Goal: Find specific page/section: Find specific page/section

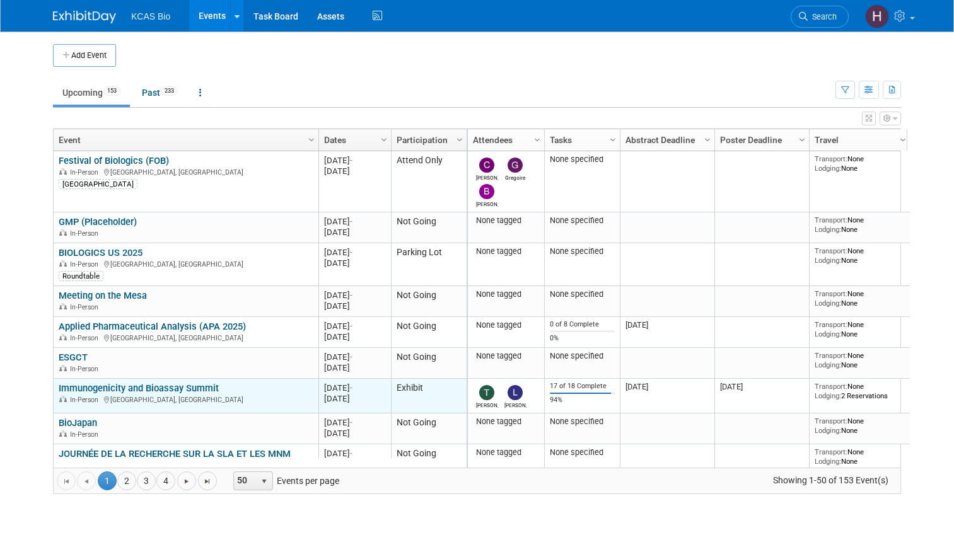
click at [122, 388] on link "Immunogenicity and Bioassay Summit" at bounding box center [139, 388] width 160 height 11
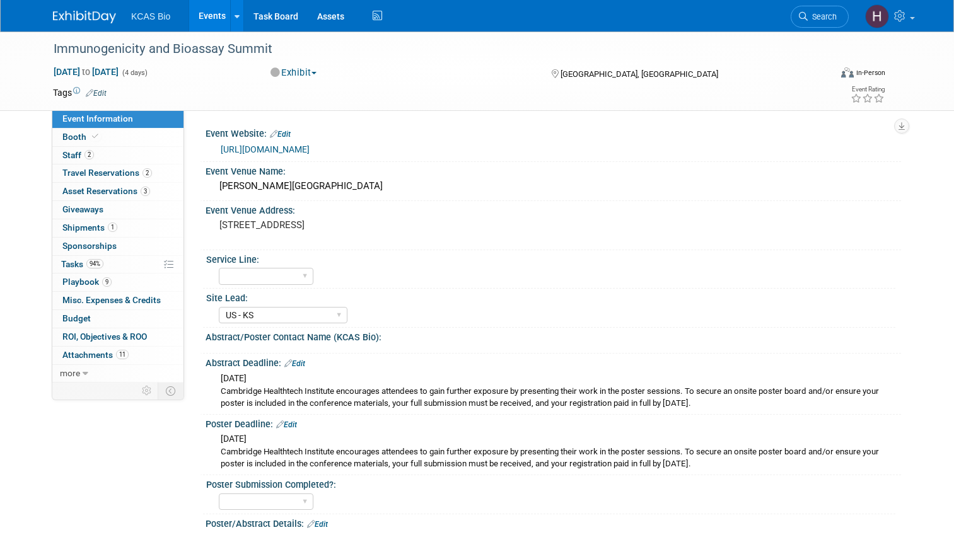
select select "US - KS"
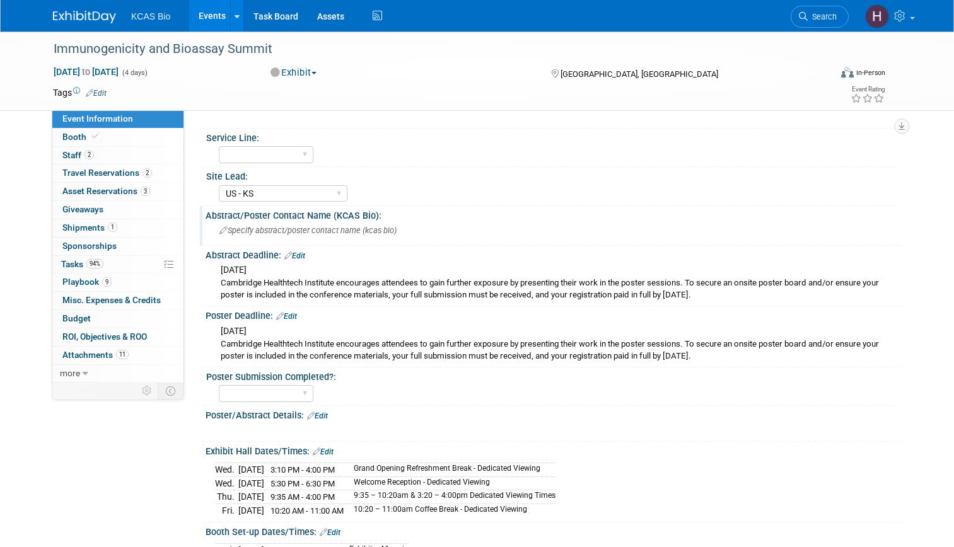
scroll to position [126, 0]
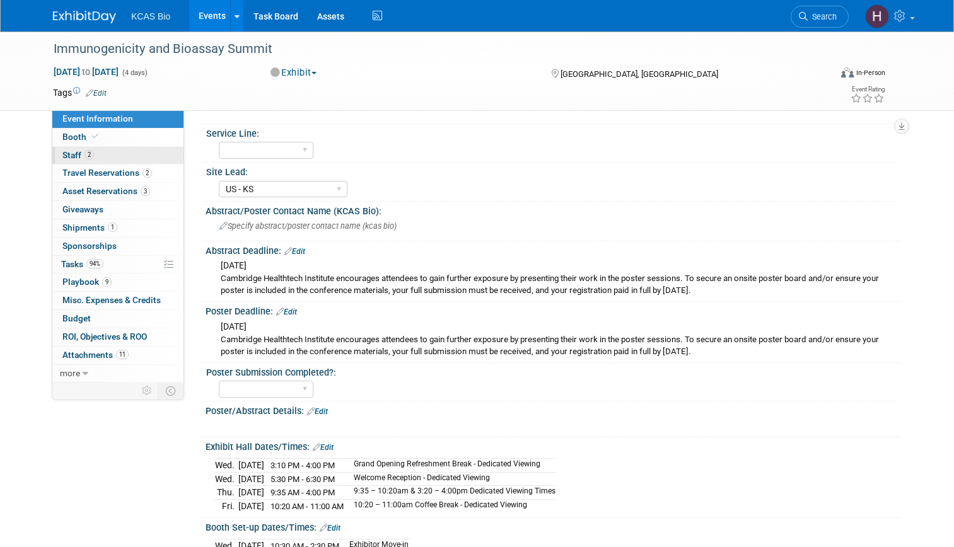
click at [68, 158] on span "Staff 2" at bounding box center [78, 155] width 32 height 10
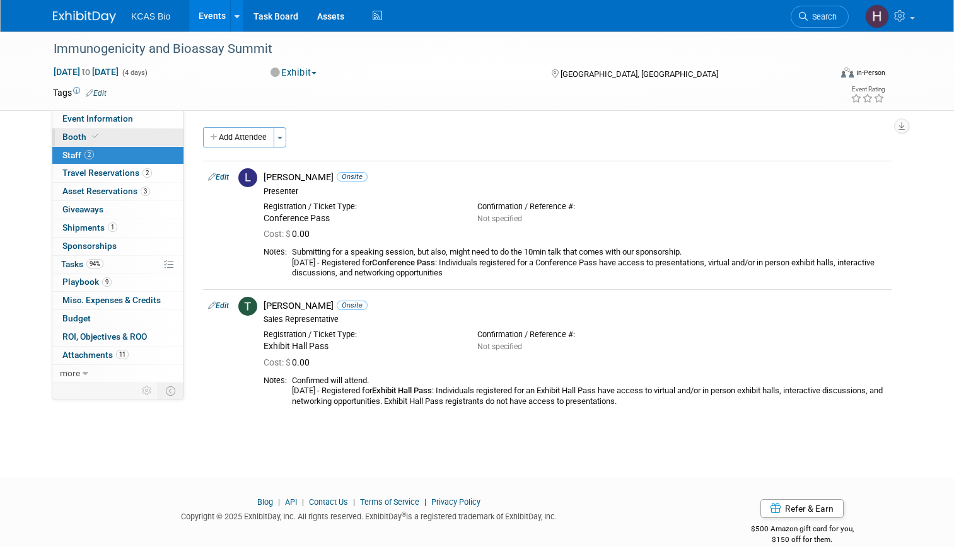
click at [55, 129] on link "Booth" at bounding box center [117, 138] width 131 height 18
